Goal: Find specific page/section: Find specific page/section

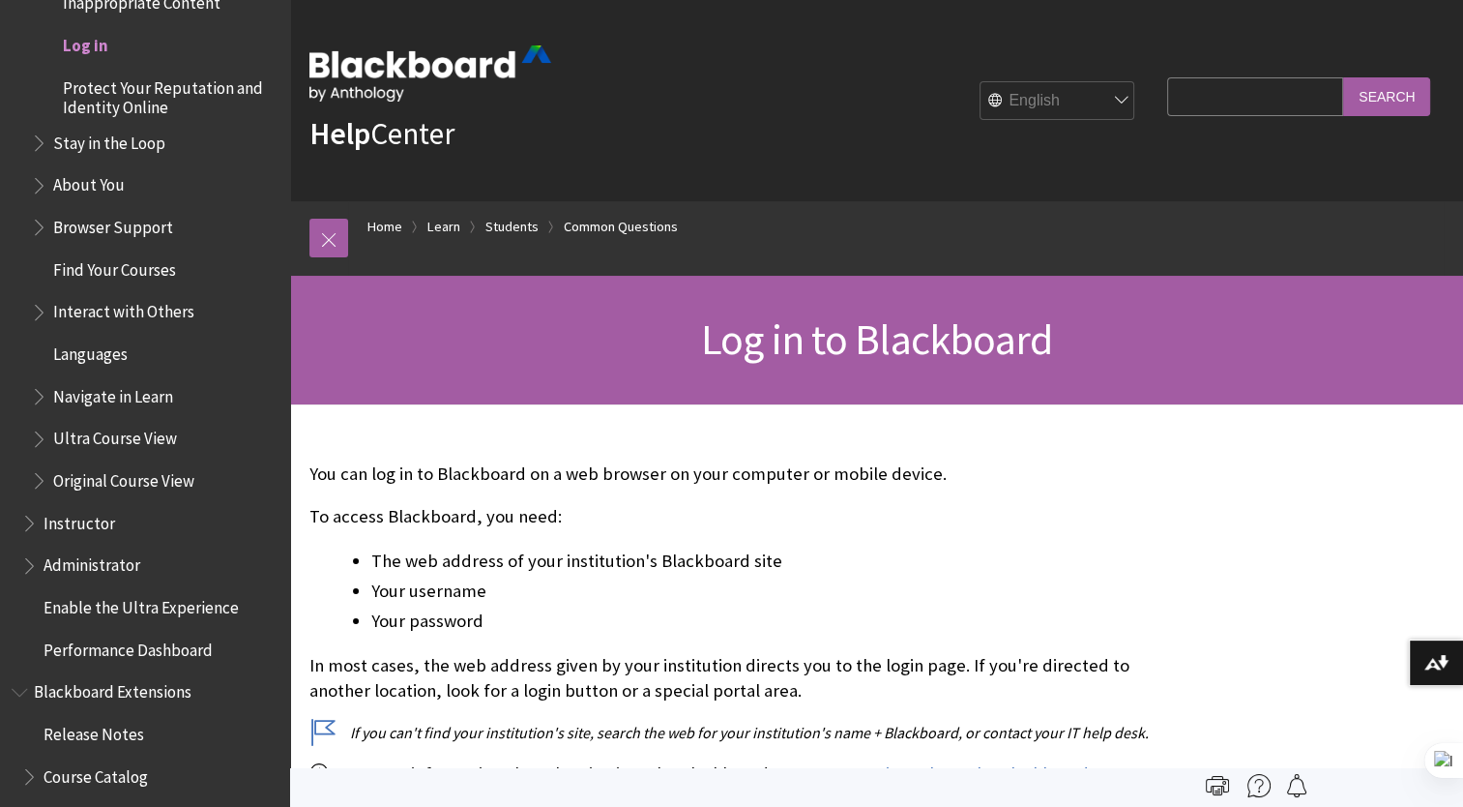
click at [76, 39] on span "Log in" at bounding box center [85, 42] width 45 height 26
click at [98, 48] on span "Log in" at bounding box center [85, 42] width 45 height 26
click at [378, 215] on link "Home" at bounding box center [384, 227] width 35 height 24
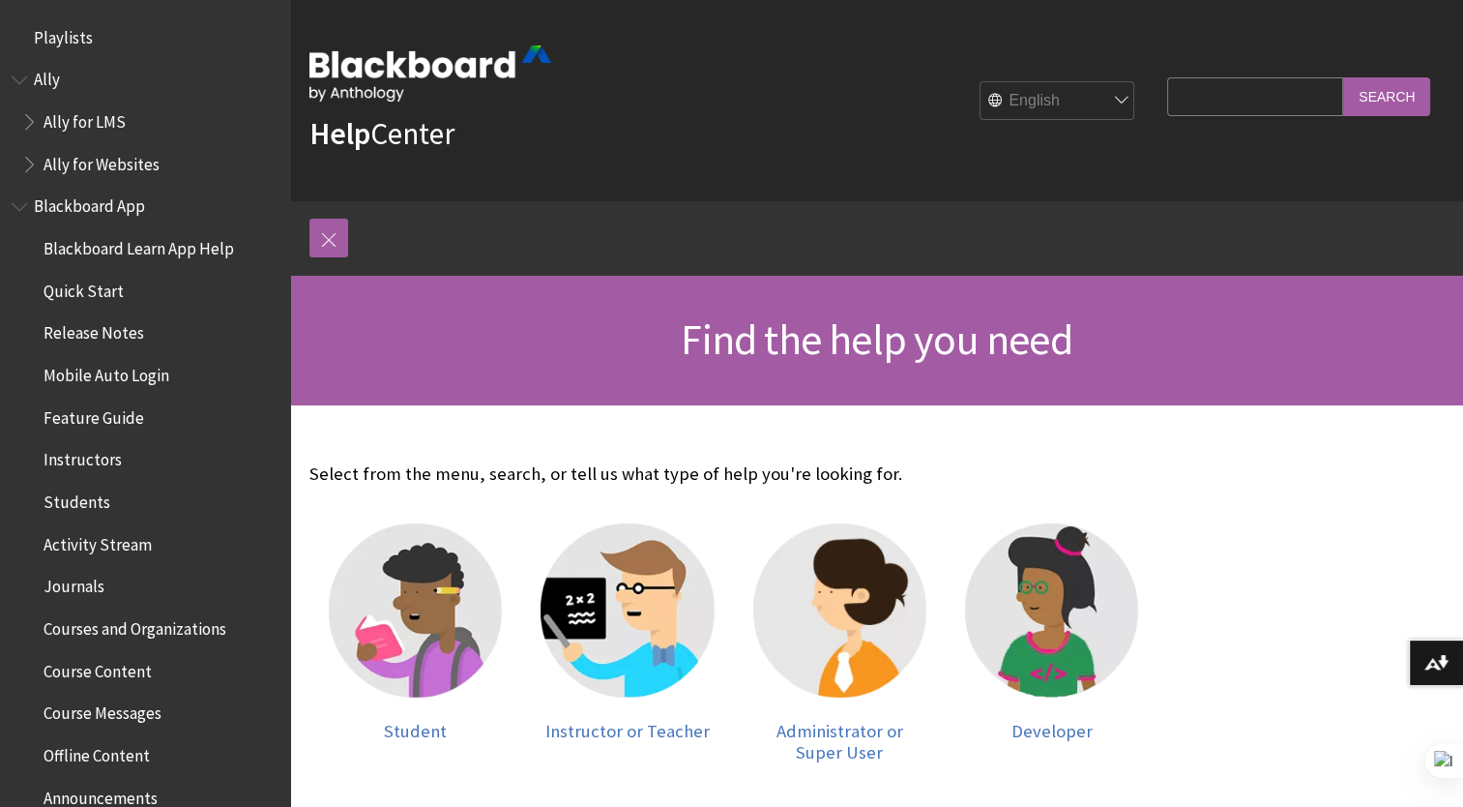
drag, startPoint x: 326, startPoint y: 232, endPoint x: 308, endPoint y: 235, distance: 17.6
click at [308, 235] on div "Breadcrumb Home All Products Playlists Playlists Ally Ally for LMS Ally for Web…" at bounding box center [876, 238] width 1173 height 74
